Goal: Information Seeking & Learning: Learn about a topic

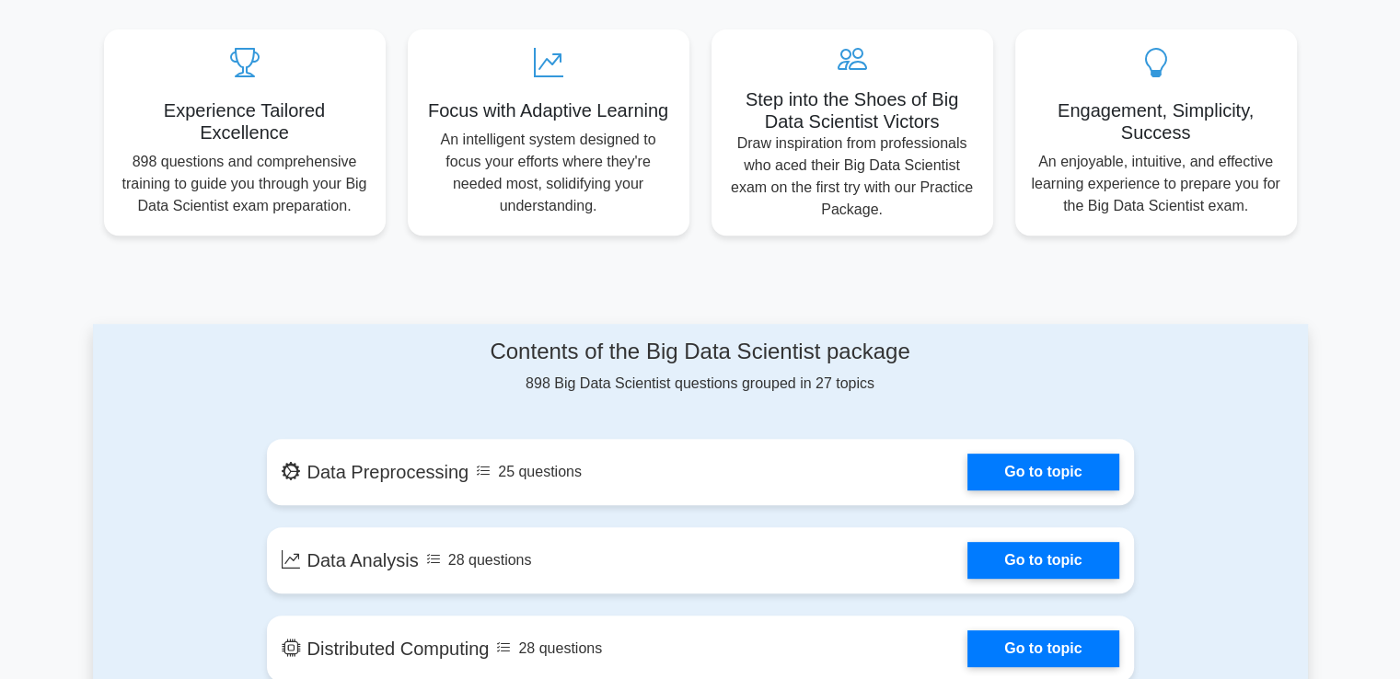
scroll to position [683, 0]
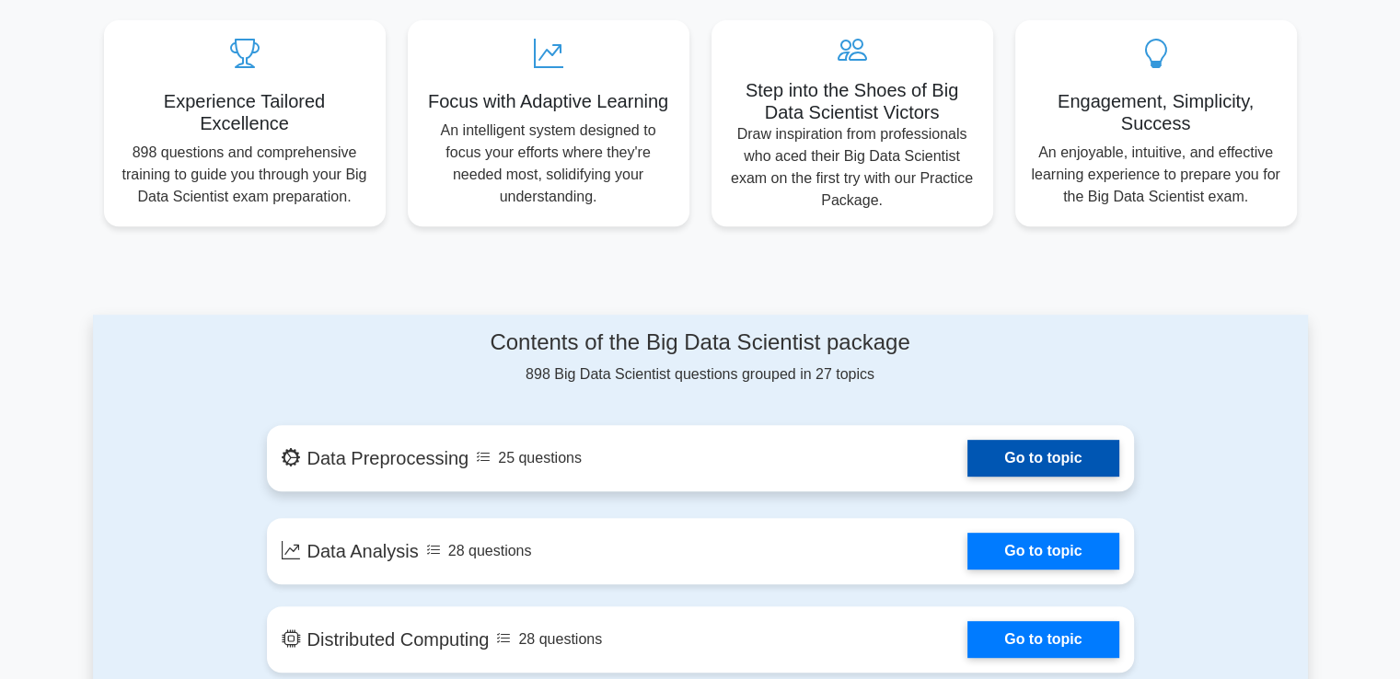
click at [968, 461] on link "Go to topic" at bounding box center [1043, 458] width 151 height 37
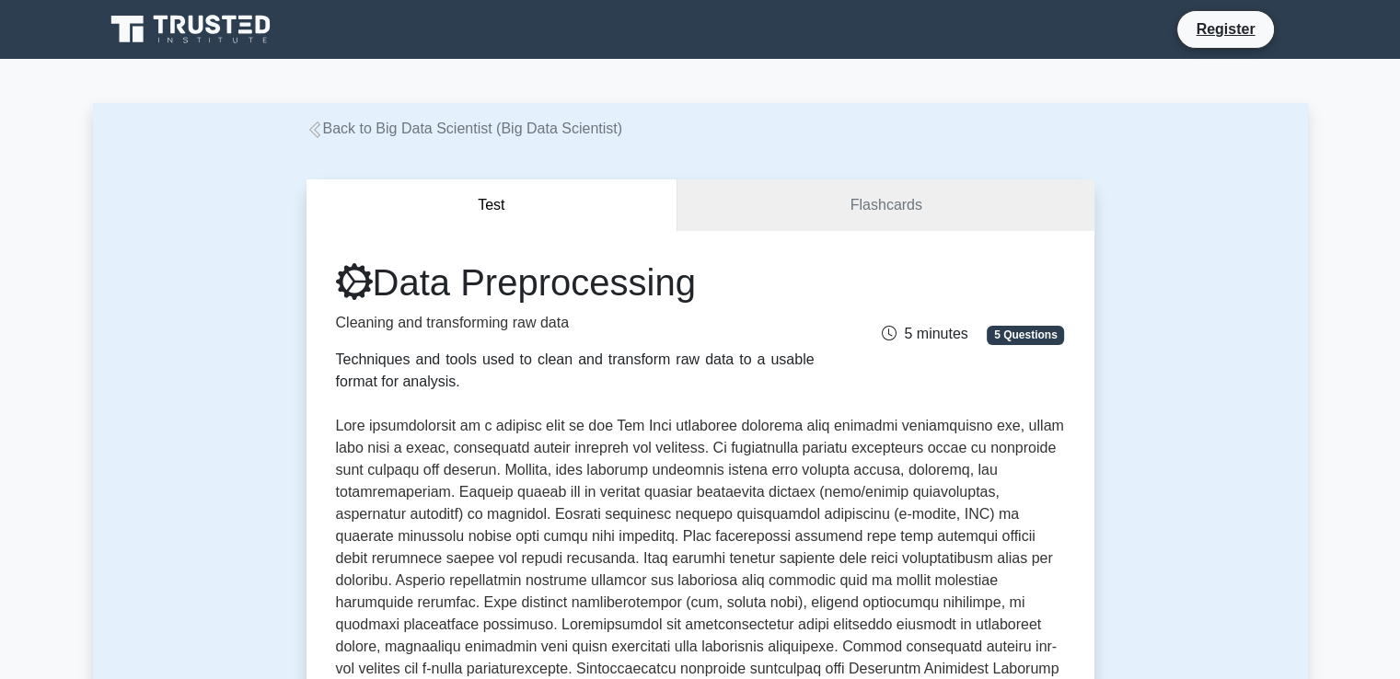
click at [467, 194] on button "Test" at bounding box center [493, 206] width 372 height 52
click at [489, 205] on button "Test" at bounding box center [493, 206] width 372 height 52
click at [770, 210] on link "Flashcards" at bounding box center [886, 206] width 416 height 52
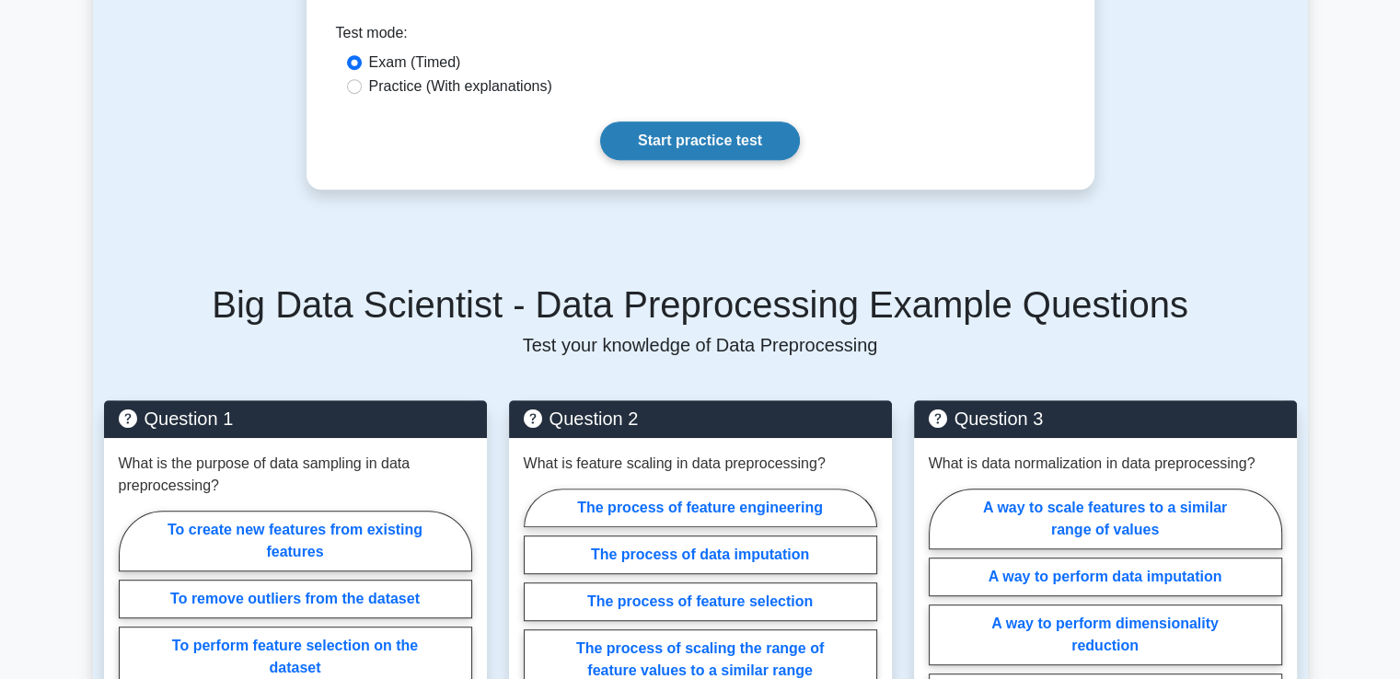
scroll to position [877, 0]
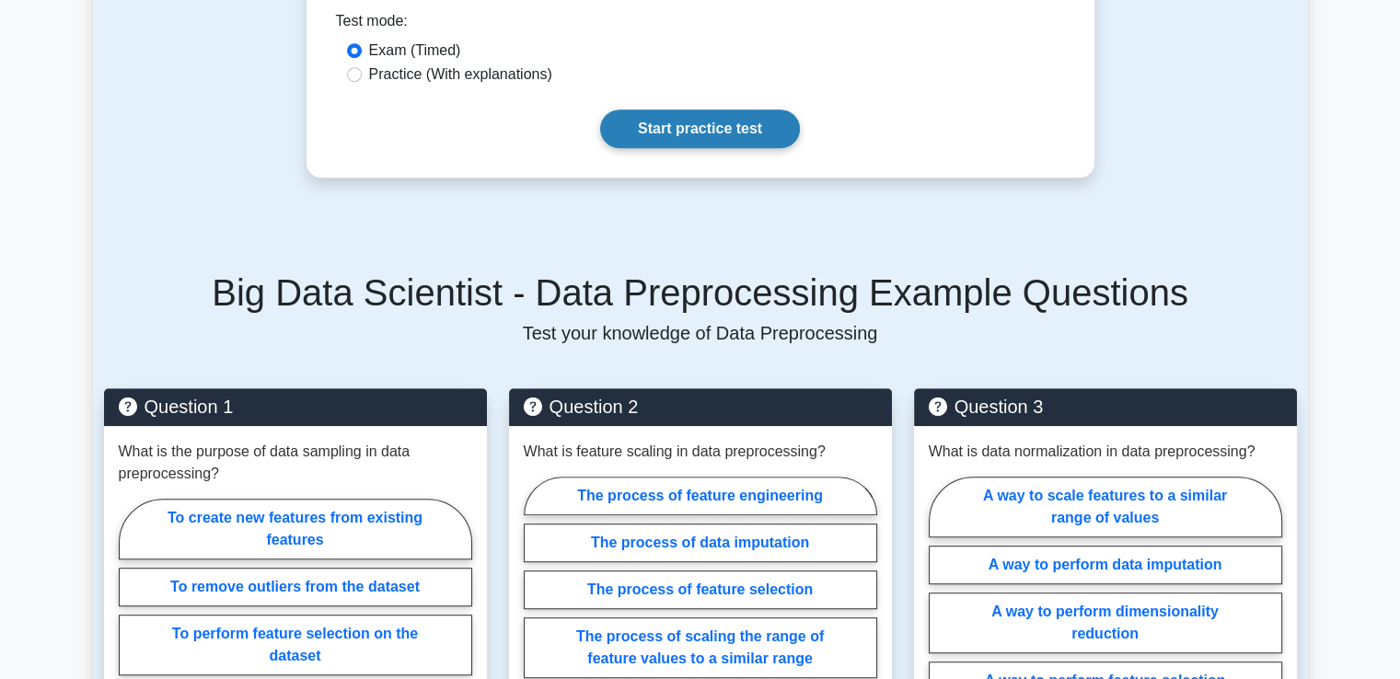
click at [674, 115] on link "Start practice test" at bounding box center [700, 129] width 200 height 39
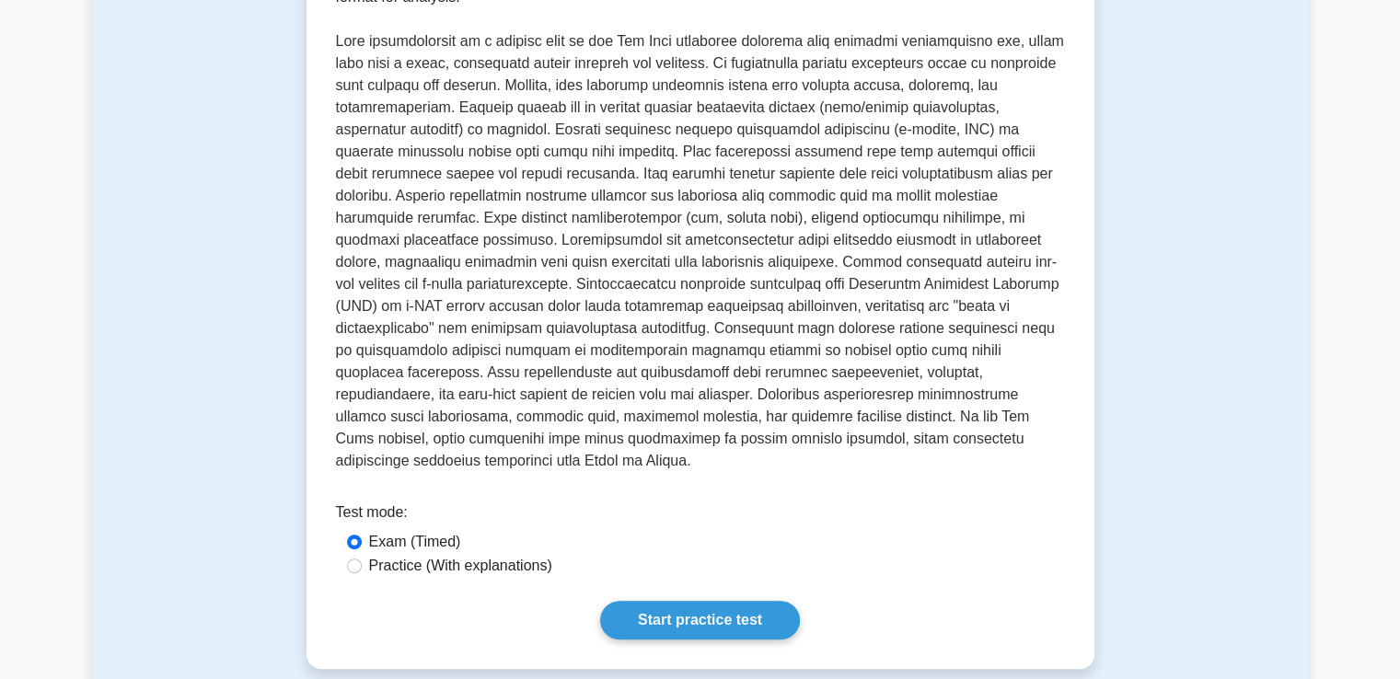
scroll to position [0, 0]
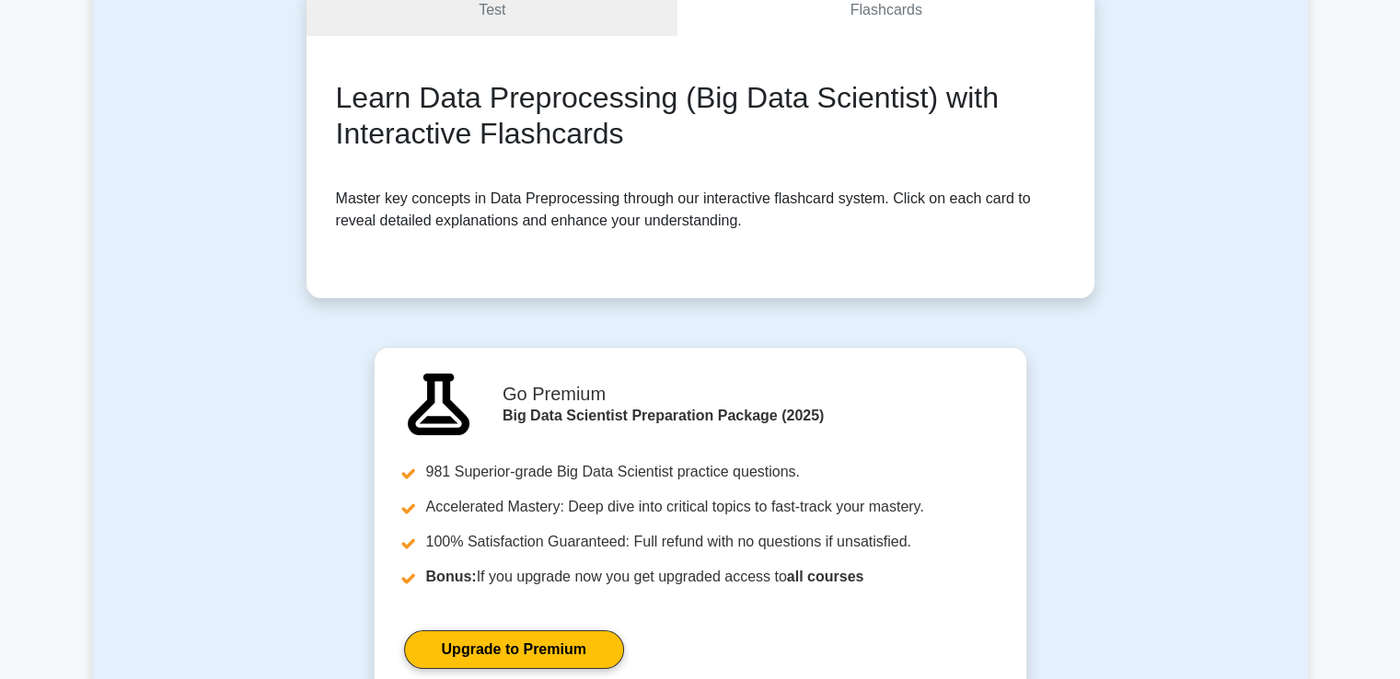
scroll to position [180, 0]
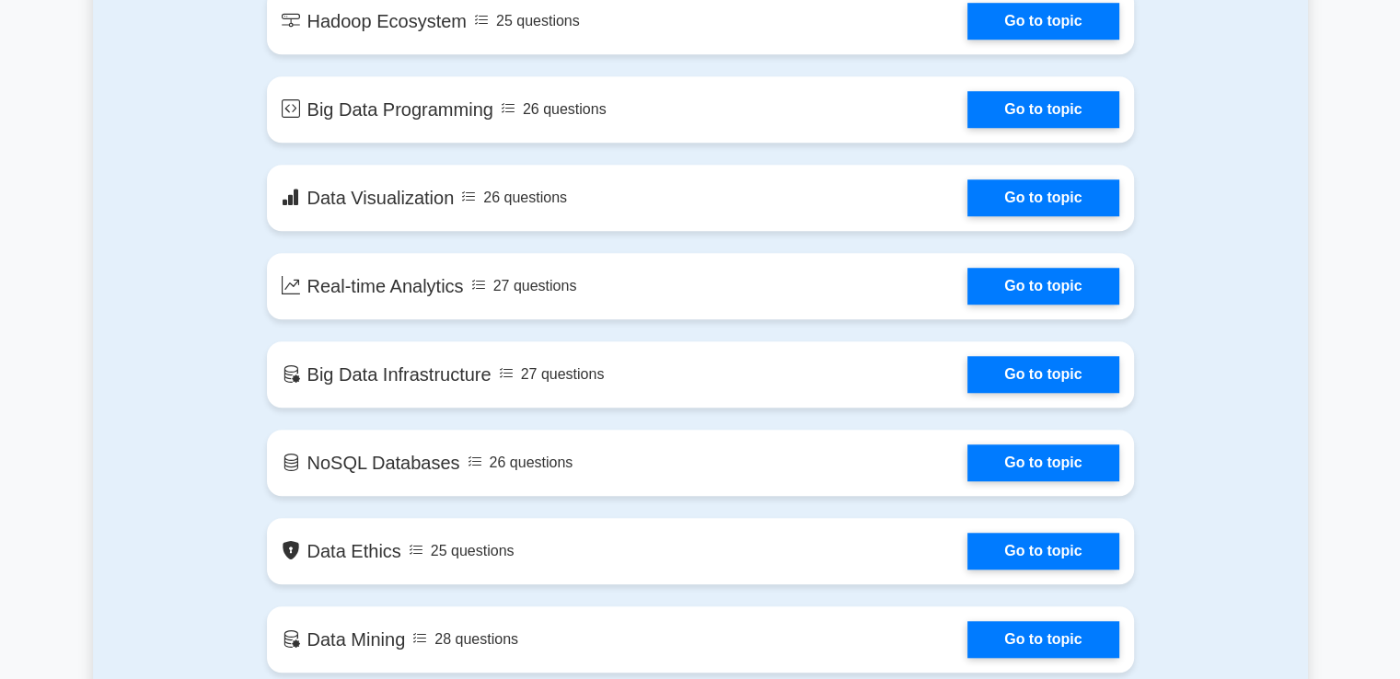
scroll to position [1478, 0]
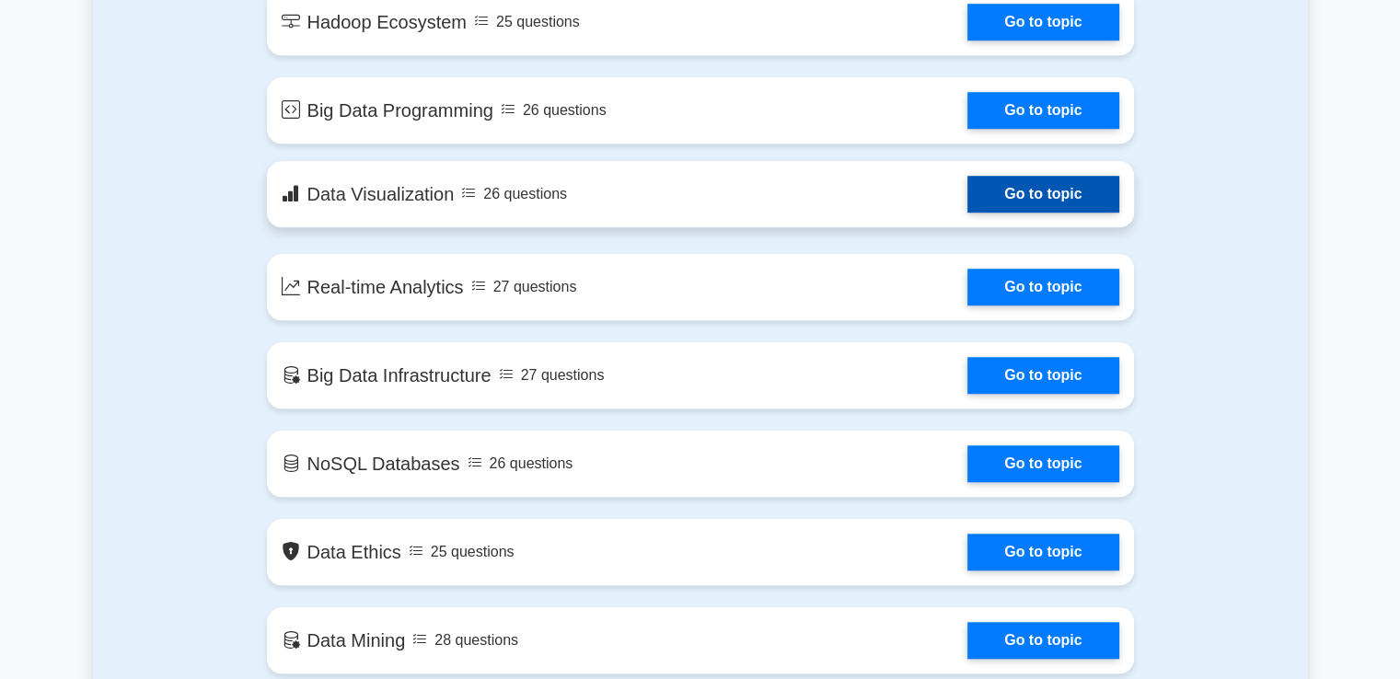
click at [968, 178] on link "Go to topic" at bounding box center [1043, 194] width 151 height 37
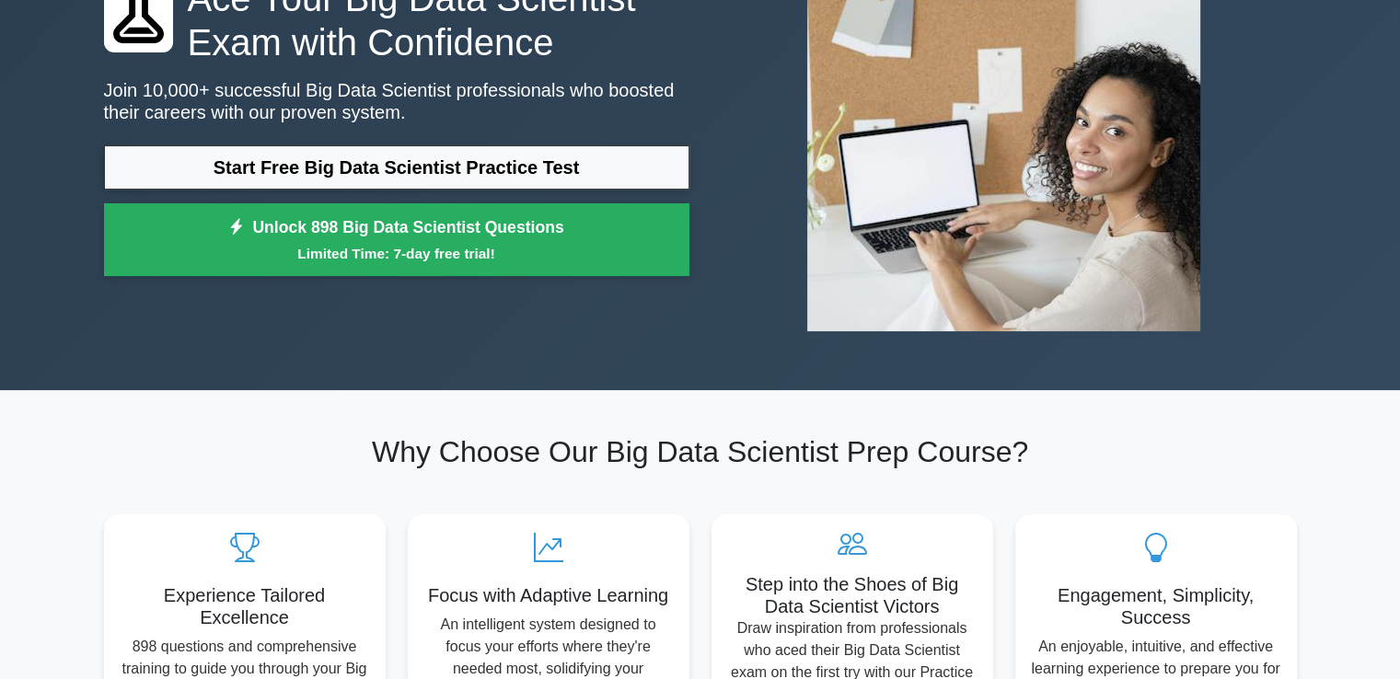
scroll to position [0, 0]
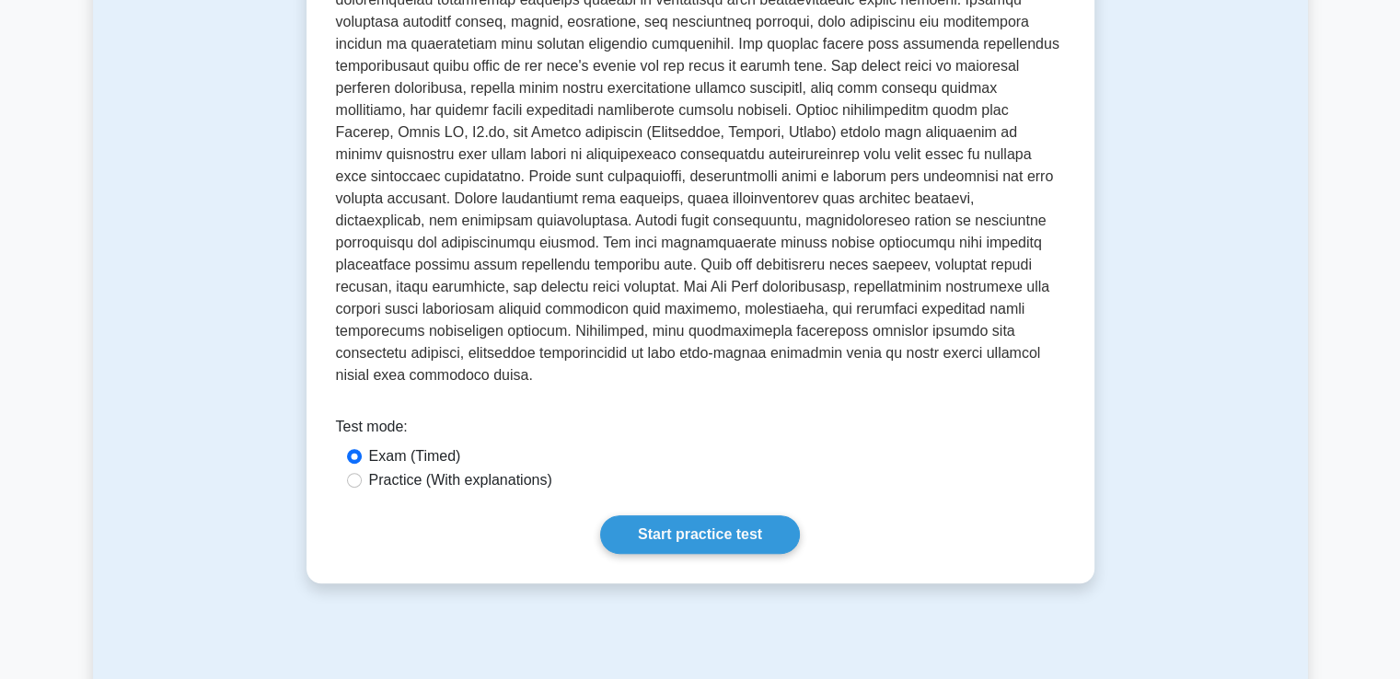
scroll to position [493, 0]
click at [721, 517] on link "Start practice test" at bounding box center [700, 534] width 200 height 39
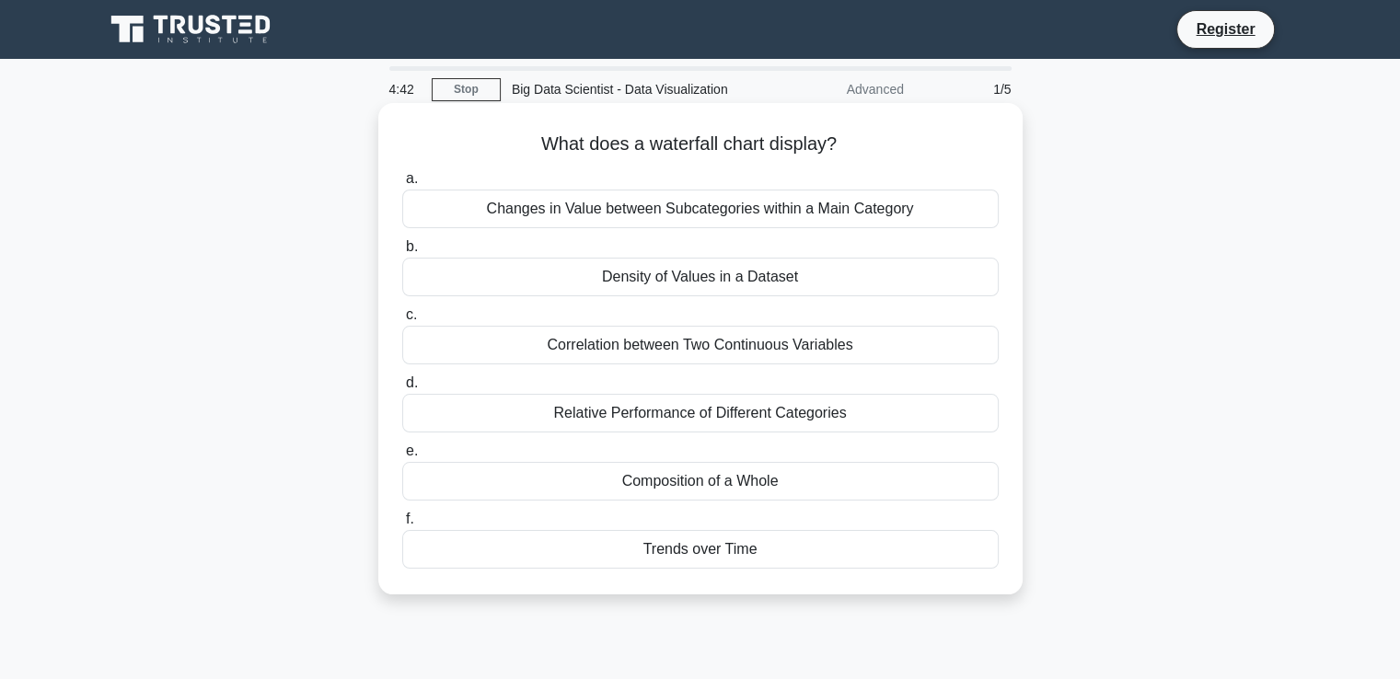
click at [663, 557] on div "Trends over Time" at bounding box center [700, 549] width 597 height 39
click at [402, 526] on input "f. Trends over Time" at bounding box center [402, 520] width 0 height 12
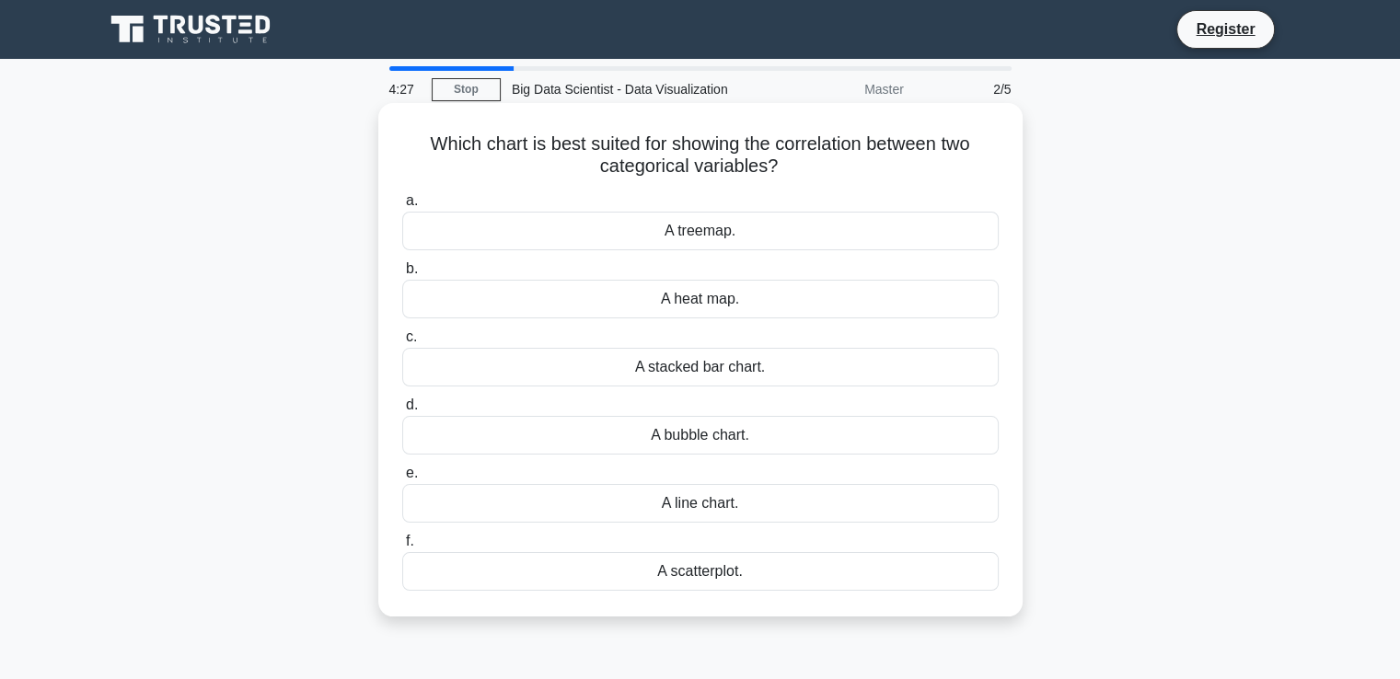
click at [597, 377] on div "A stacked bar chart." at bounding box center [700, 367] width 597 height 39
click at [402, 343] on input "c. A stacked bar chart." at bounding box center [402, 337] width 0 height 12
